Goal: Task Accomplishment & Management: Manage account settings

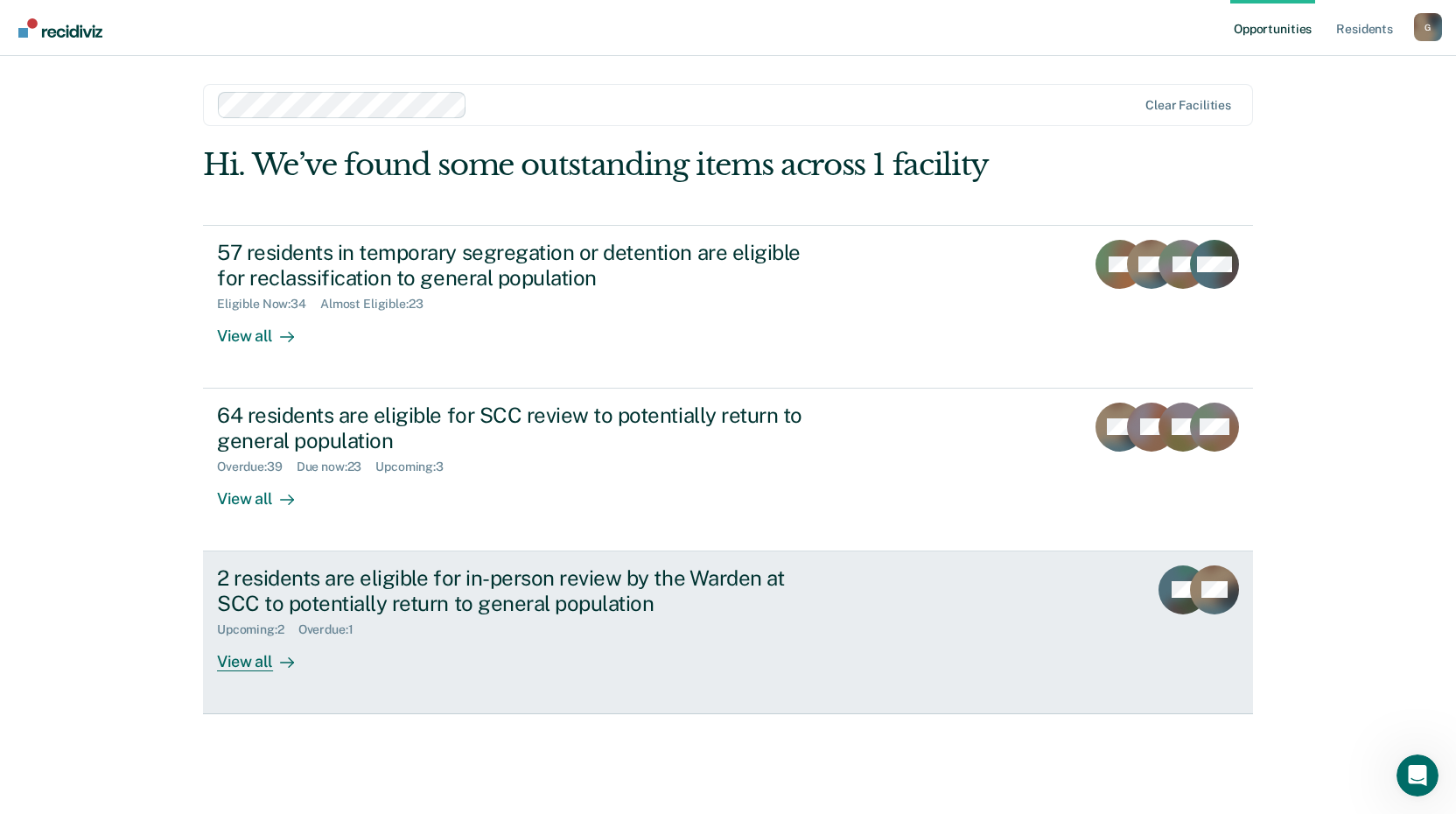
click at [428, 577] on div "2 residents are eligible for in-person review by the Warden at SCC to potential…" at bounding box center [524, 590] width 614 height 51
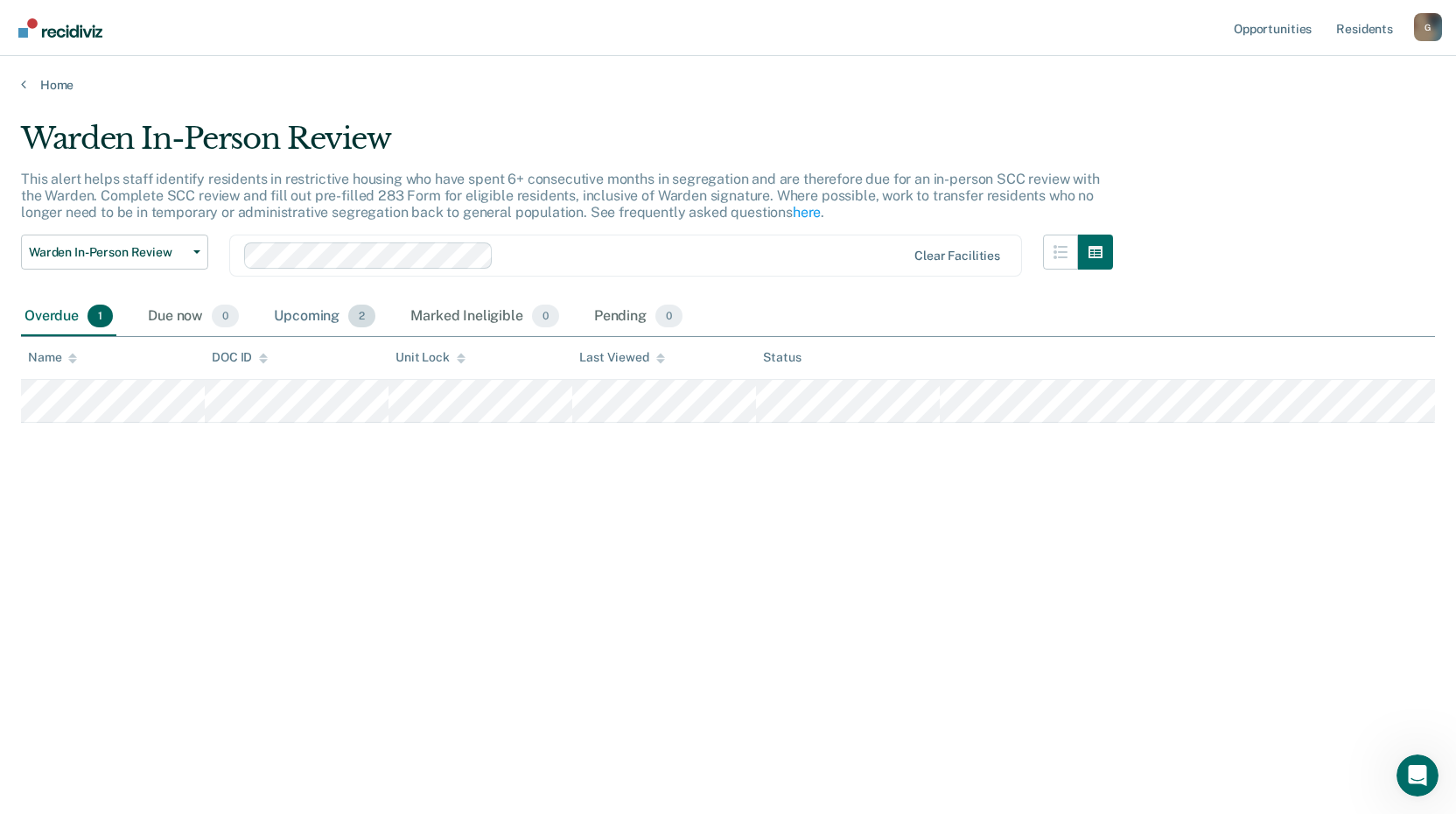
click at [322, 321] on div "Upcoming 2" at bounding box center [325, 316] width 109 height 38
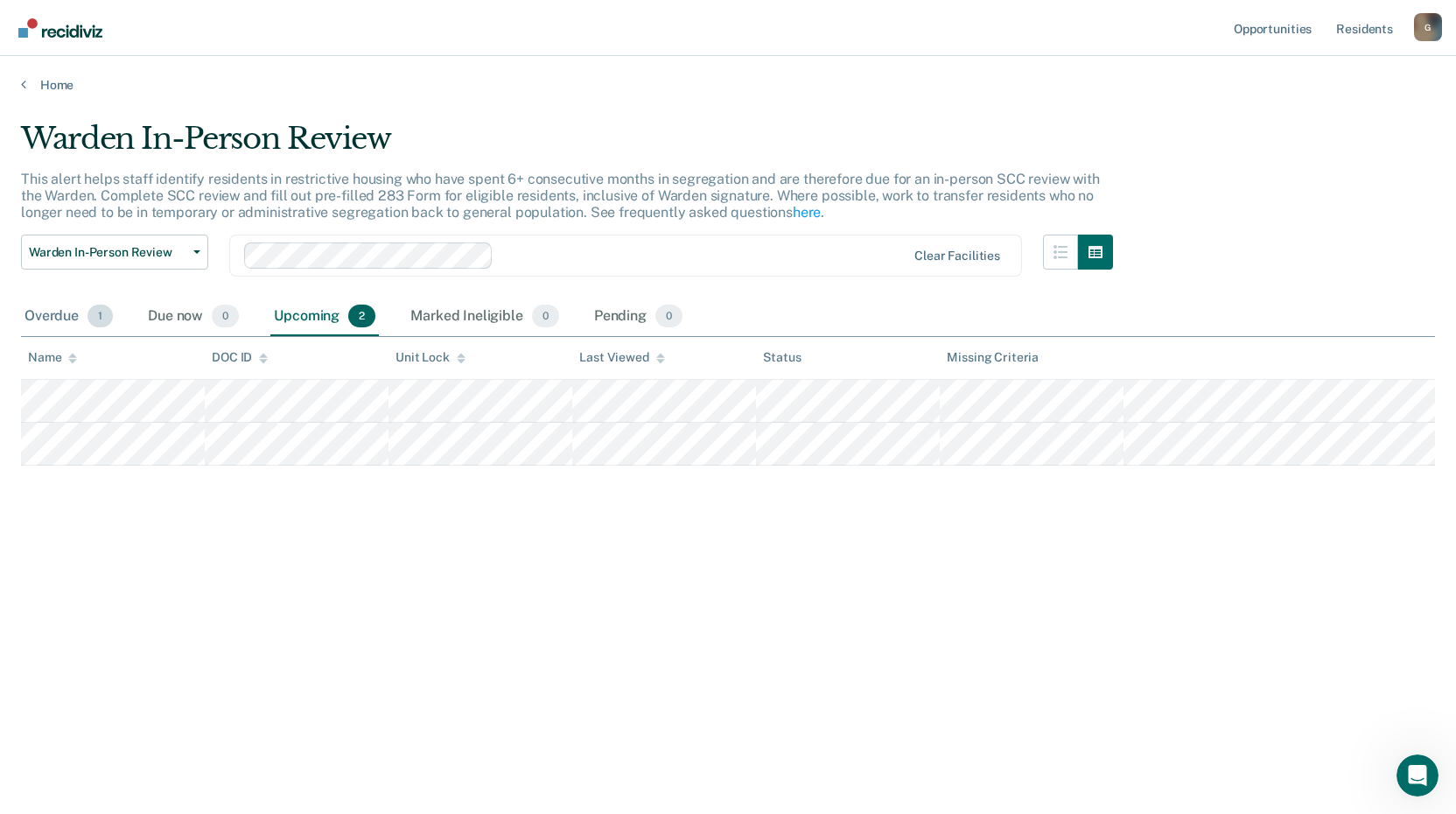
click at [44, 311] on div "Overdue 1" at bounding box center [69, 316] width 95 height 38
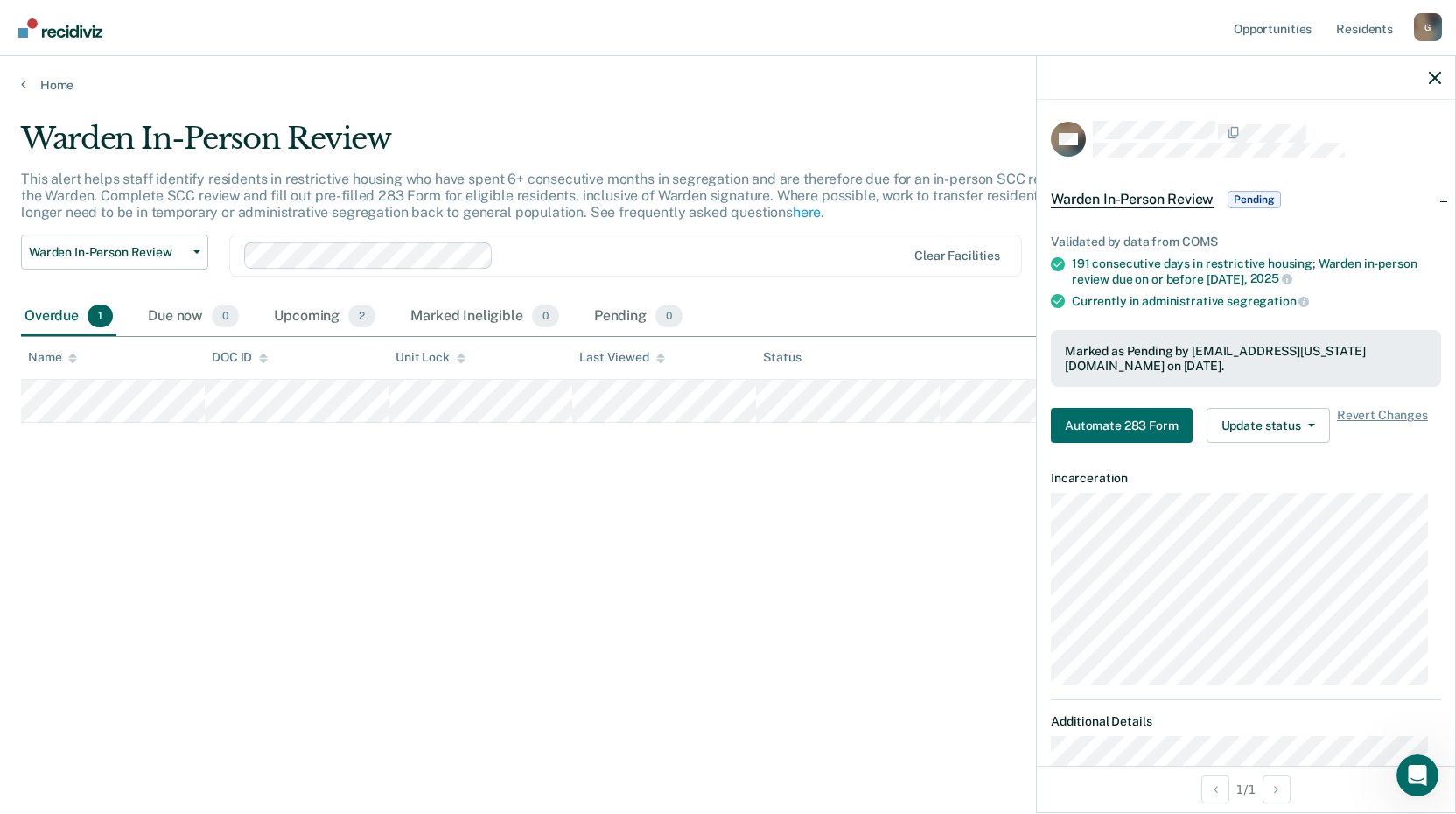
click at [1427, 83] on div at bounding box center [1245, 78] width 418 height 44
click at [1431, 78] on icon "button" at bounding box center [1435, 78] width 12 height 12
